Goal: Information Seeking & Learning: Learn about a topic

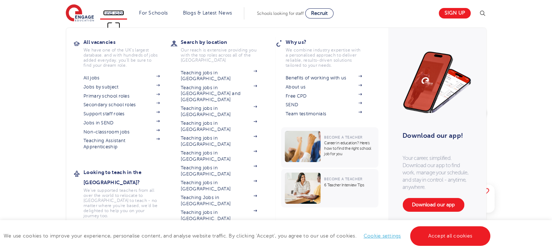
click at [119, 13] on link "Find jobs" at bounding box center [113, 12] width 21 height 5
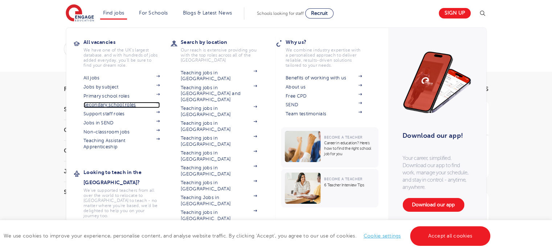
click at [126, 104] on link "Secondary school roles" at bounding box center [122, 105] width 76 height 6
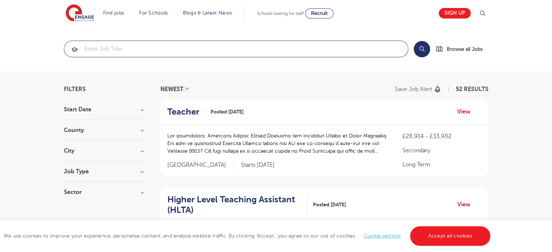
click at [234, 45] on input "search" at bounding box center [236, 49] width 344 height 16
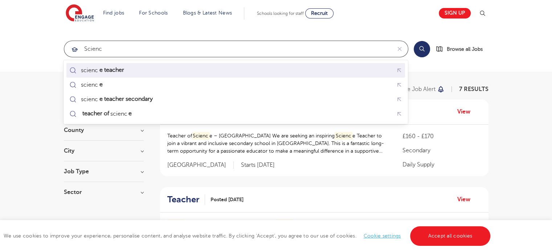
click at [226, 74] on div "scienc e teacher" at bounding box center [236, 70] width 336 height 11
type input "science teacher"
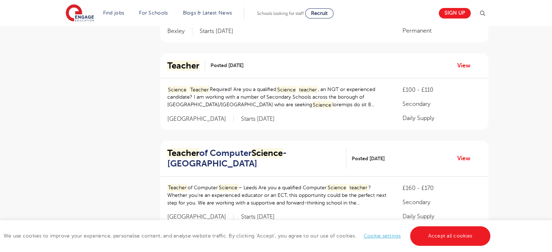
scroll to position [219, 0]
